Goal: Information Seeking & Learning: Learn about a topic

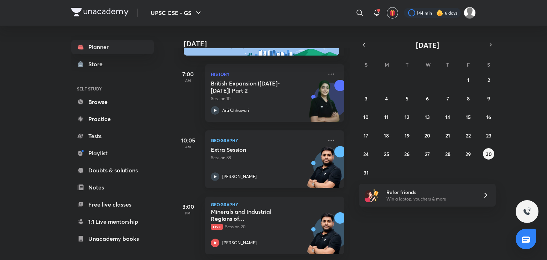
scroll to position [31, 0]
click at [465, 150] on button "29" at bounding box center [468, 153] width 11 height 11
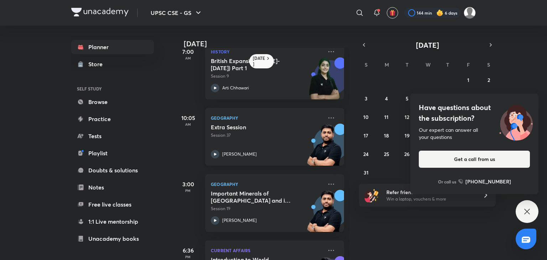
scroll to position [0, 0]
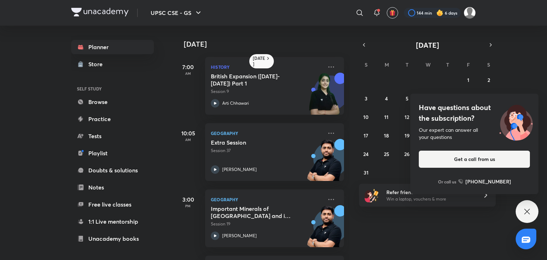
click at [527, 216] on div "Have questions about the subscription? Our expert can answer all your questions…" at bounding box center [527, 211] width 23 height 23
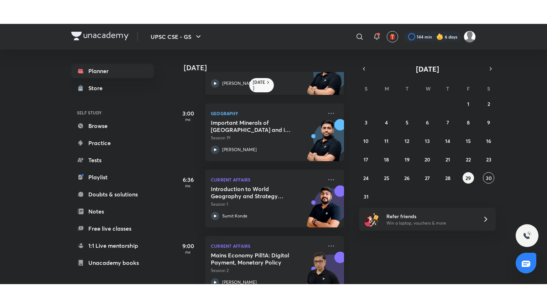
scroll to position [131, 0]
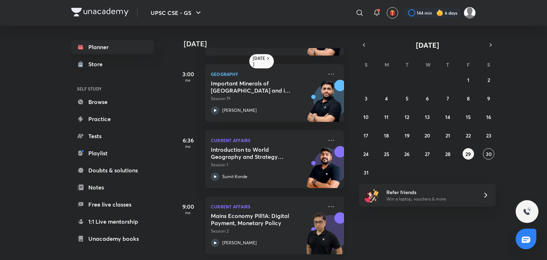
click at [214, 239] on icon at bounding box center [215, 243] width 9 height 9
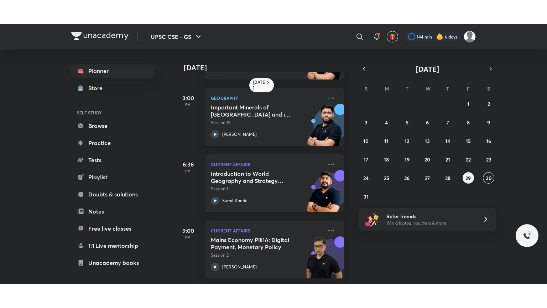
scroll to position [83, 0]
